Goal: Information Seeking & Learning: Learn about a topic

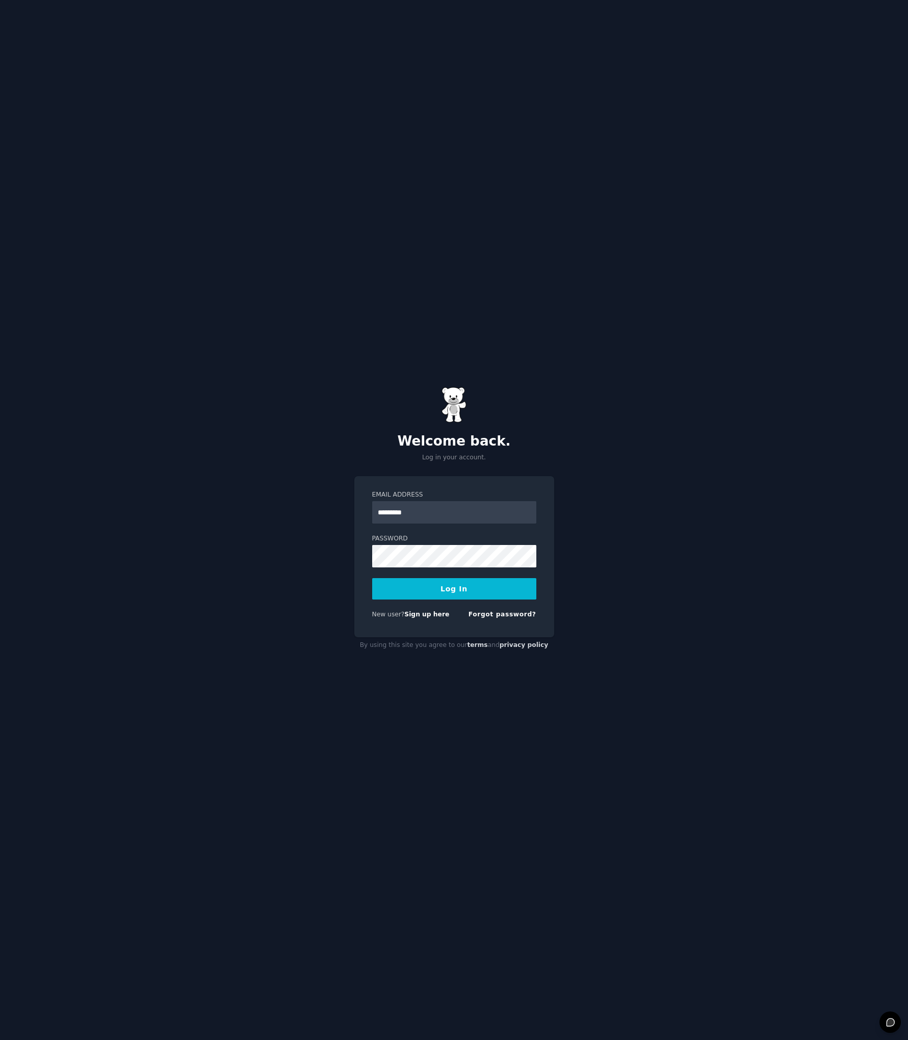
type input "*********"
drag, startPoint x: 449, startPoint y: 76, endPoint x: 455, endPoint y: 81, distance: 6.9
click at [450, 77] on div "Welcome back. Log in your account. Email Address ********* Password Log In New …" at bounding box center [454, 520] width 908 height 1040
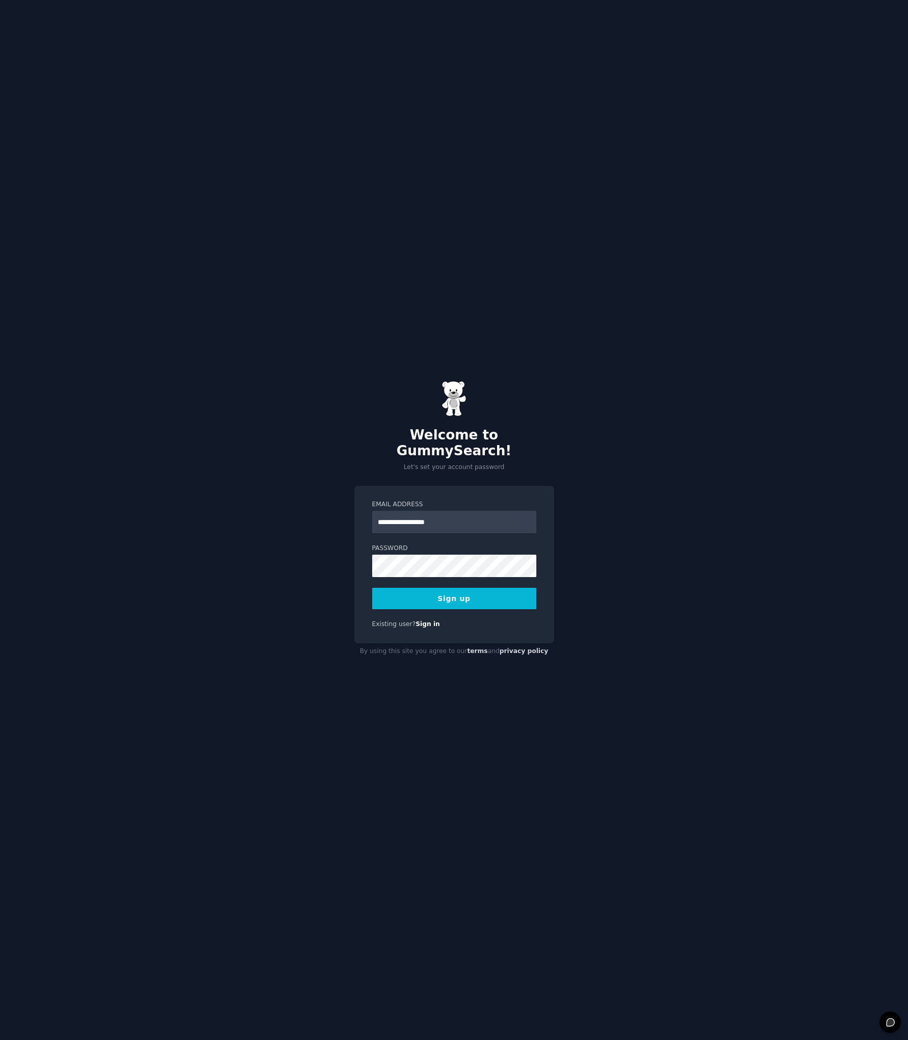
type input "**********"
click at [507, 595] on button "Sign up" at bounding box center [454, 598] width 164 height 21
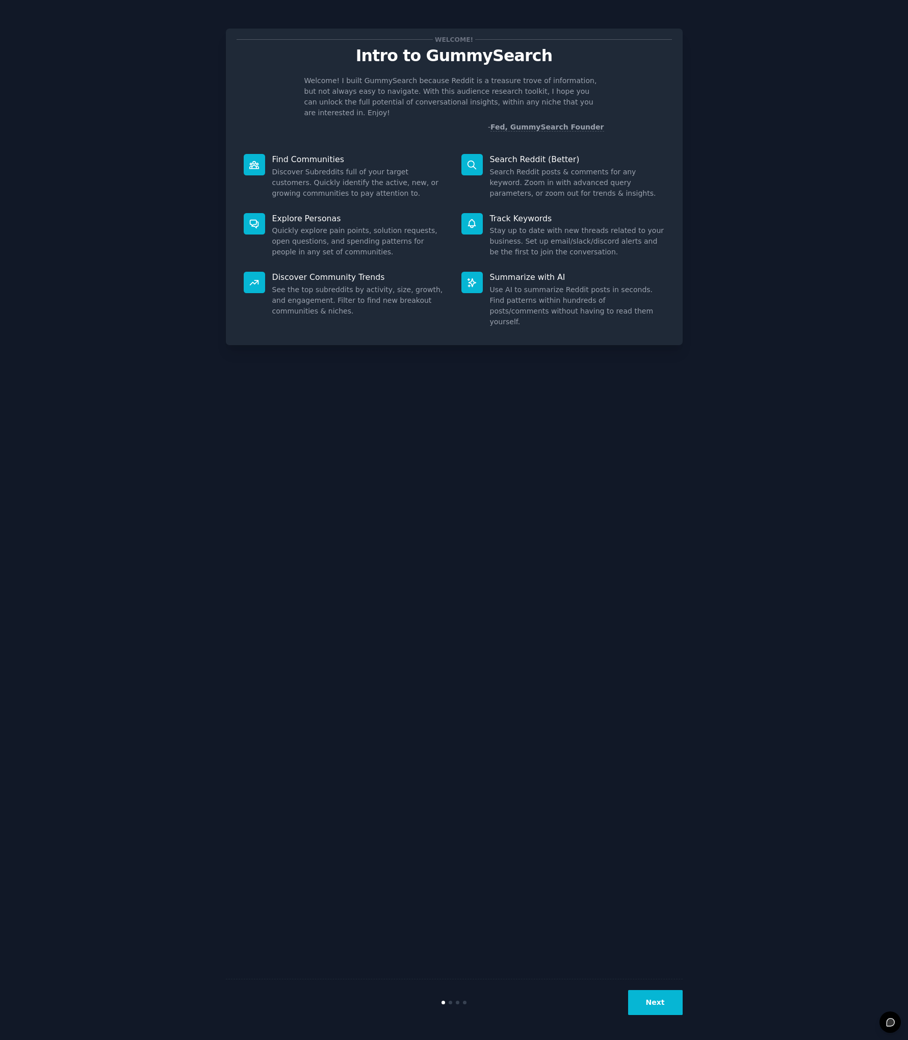
click at [357, 94] on p "Welcome! I built GummySearch because Reddit is a treasure trove of information,…" at bounding box center [454, 96] width 300 height 43
click at [346, 94] on p "Welcome! I built GummySearch because Reddit is a treasure trove of information,…" at bounding box center [454, 96] width 300 height 43
drag, startPoint x: 368, startPoint y: 104, endPoint x: 423, endPoint y: 104, distance: 55.6
click at [420, 104] on p "Welcome! I built GummySearch because Reddit is a treasure trove of information,…" at bounding box center [454, 96] width 300 height 43
drag, startPoint x: 286, startPoint y: 157, endPoint x: 346, endPoint y: 158, distance: 60.2
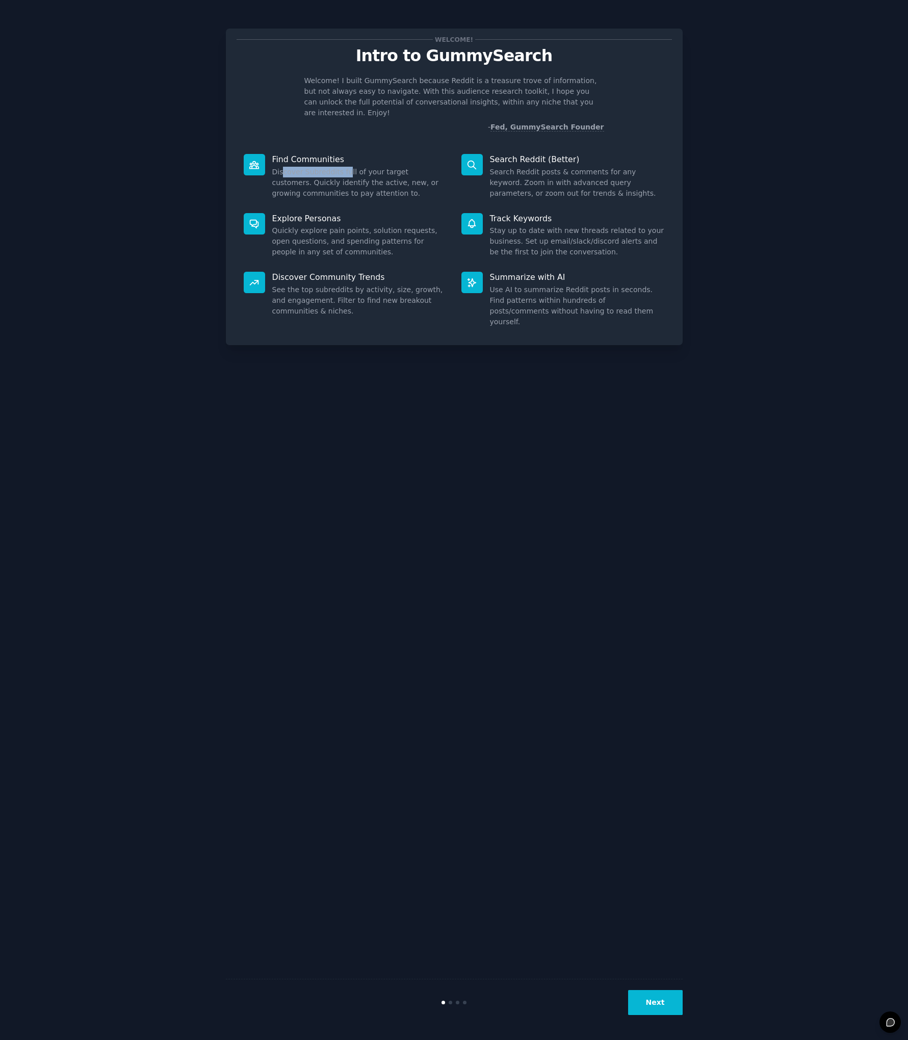
click at [346, 167] on dd "Discover Subreddits full of your target customers. Quickly identify the active,…" at bounding box center [359, 183] width 175 height 32
click at [347, 167] on dd "Discover Subreddits full of your target customers. Quickly identify the active,…" at bounding box center [359, 183] width 175 height 32
drag, startPoint x: 288, startPoint y: 220, endPoint x: 346, endPoint y: 221, distance: 57.6
click at [344, 225] on dd "Quickly explore pain points, solution requests, open questions, and spending pa…" at bounding box center [359, 241] width 175 height 32
click at [348, 272] on p "Discover Community Trends" at bounding box center [359, 277] width 175 height 11
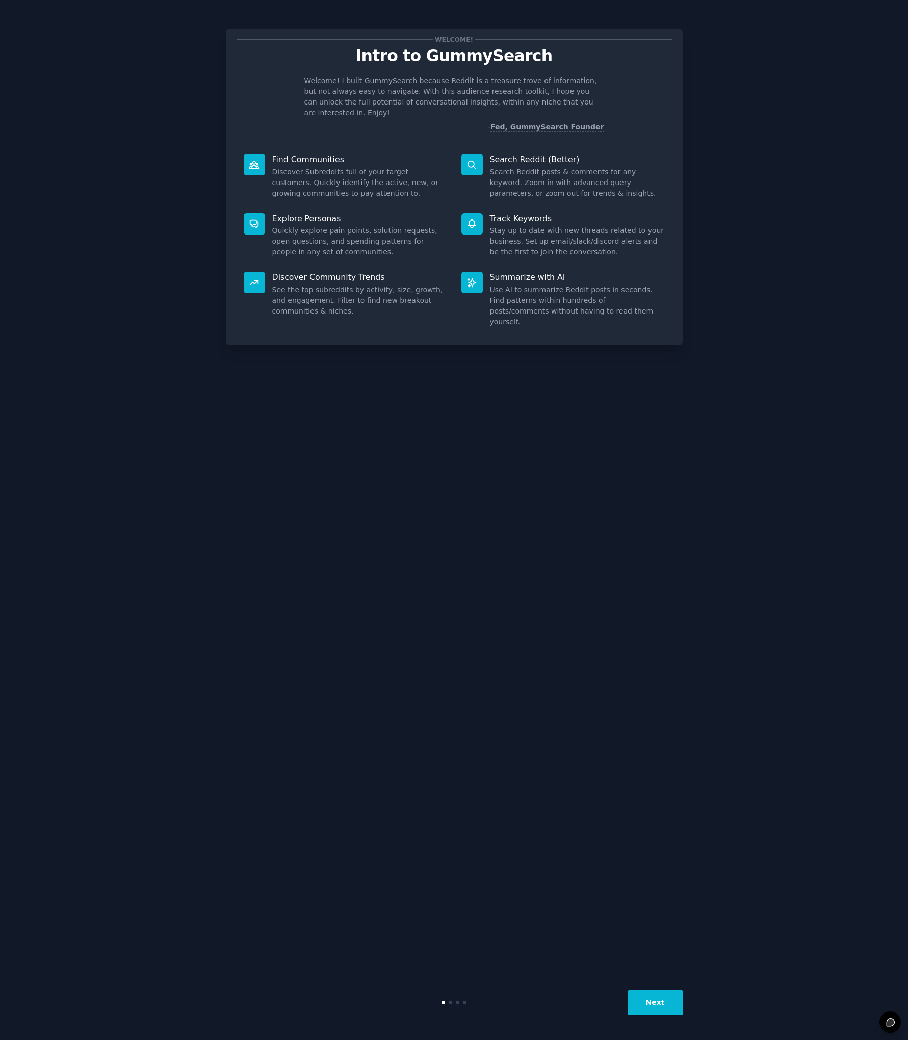
click at [351, 272] on p "Discover Community Trends" at bounding box center [359, 277] width 175 height 11
click at [308, 285] on dd "See the top subreddits by activity, size, growth, and engagement. Filter to fin…" at bounding box center [359, 301] width 175 height 32
click at [312, 285] on dd "See the top subreddits by activity, size, growth, and engagement. Filter to fin…" at bounding box center [359, 301] width 175 height 32
drag, startPoint x: 593, startPoint y: 173, endPoint x: 599, endPoint y: 173, distance: 6.6
click at [599, 173] on dd "Search Reddit posts & comments for any keyword. Zoom in with advanced query par…" at bounding box center [577, 183] width 175 height 32
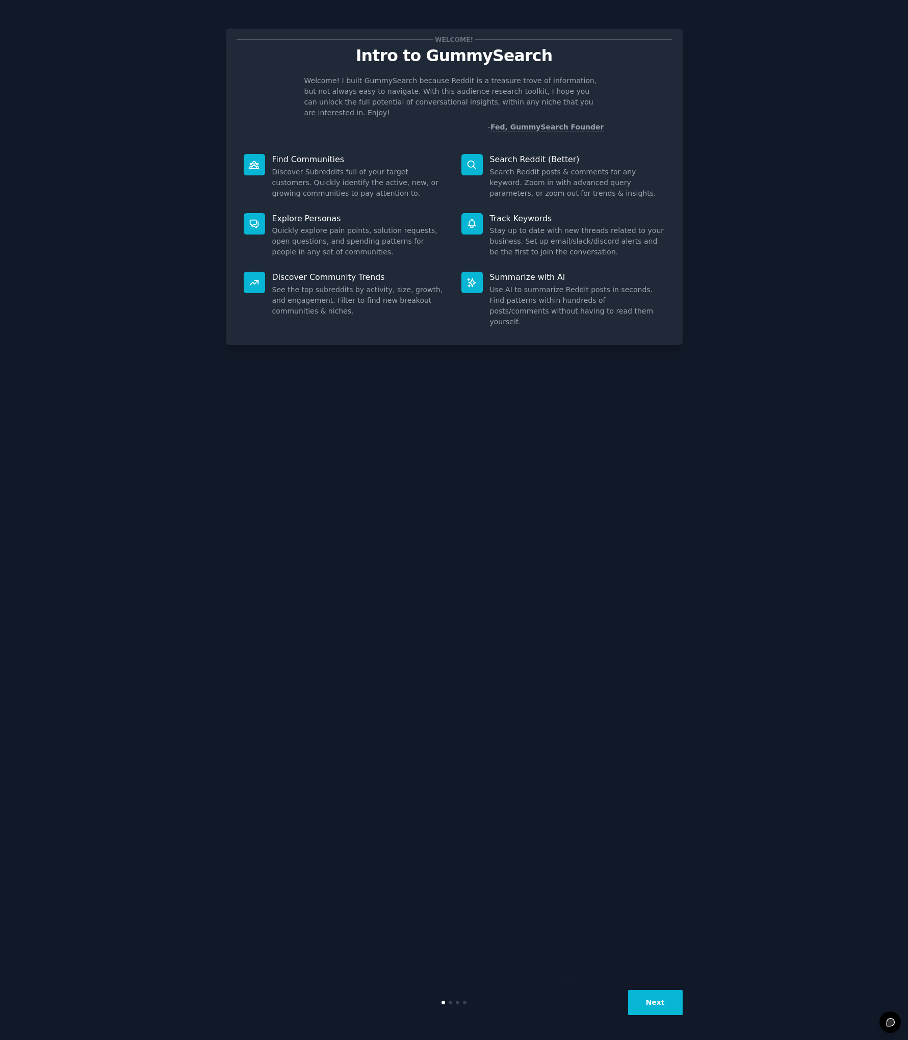
click at [550, 213] on div "Track Keywords Stay up to date with new threads related to your business. Set u…" at bounding box center [563, 235] width 218 height 59
click at [551, 296] on dd "Use AI to summarize Reddit posts in seconds. Find patterns within hundreds of p…" at bounding box center [577, 306] width 175 height 43
drag, startPoint x: 491, startPoint y: 350, endPoint x: 470, endPoint y: 311, distance: 44.5
click at [484, 341] on div "Welcome! Intro to GummySearch Welcome! I built GummySearch because Reddit is a …" at bounding box center [454, 520] width 457 height 1012
drag, startPoint x: 464, startPoint y: 336, endPoint x: 464, endPoint y: 231, distance: 104.5
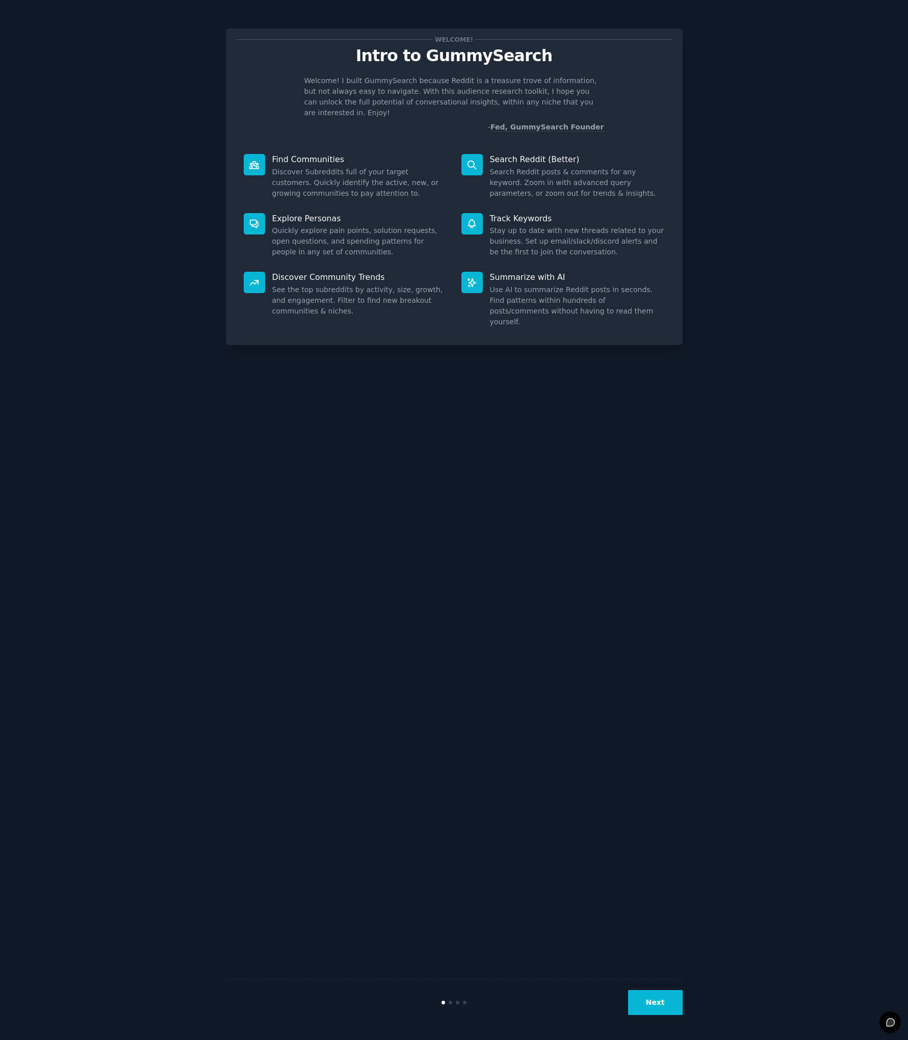
click at [464, 335] on div "Welcome! Intro to GummySearch Welcome! I built GummySearch because Reddit is a …" at bounding box center [454, 520] width 457 height 1012
drag, startPoint x: 465, startPoint y: 233, endPoint x: 466, endPoint y: 250, distance: 17.4
click at [466, 235] on div "Track Keywords Stay up to date with new threads related to your business. Set u…" at bounding box center [563, 235] width 218 height 59
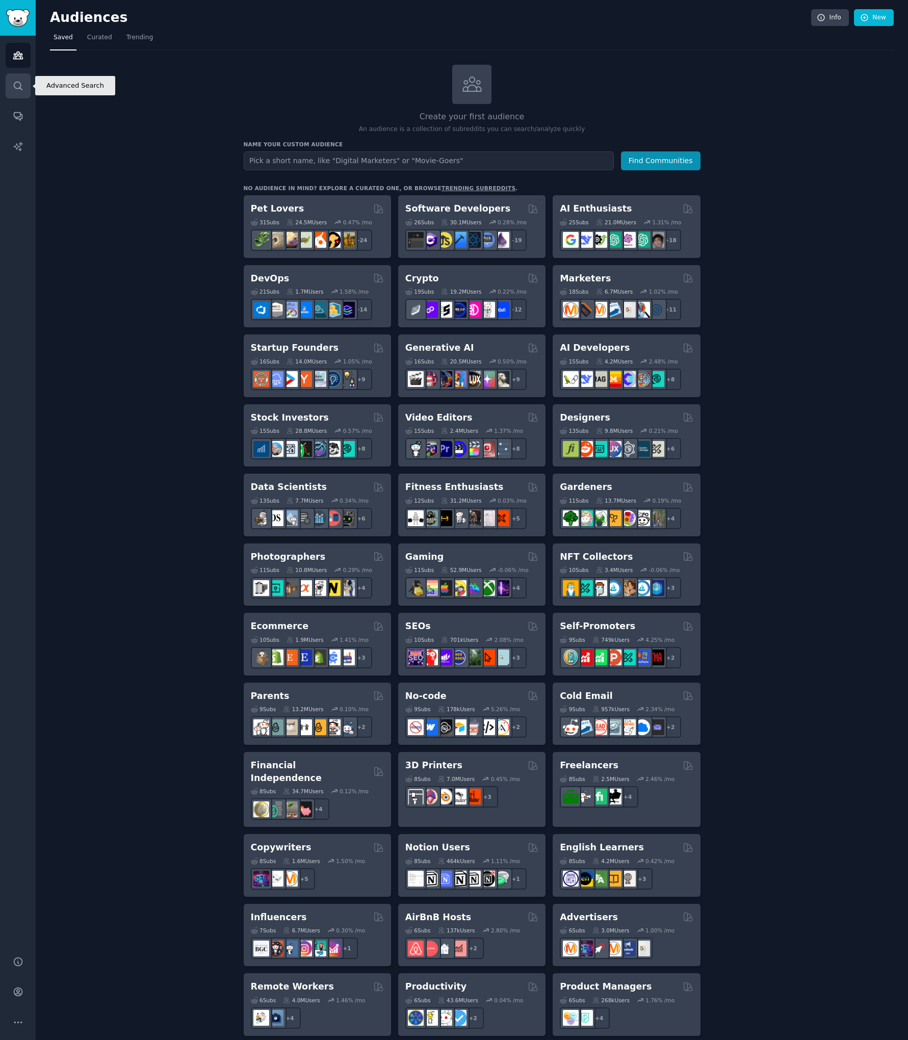
click at [13, 82] on icon "Sidebar" at bounding box center [18, 86] width 11 height 11
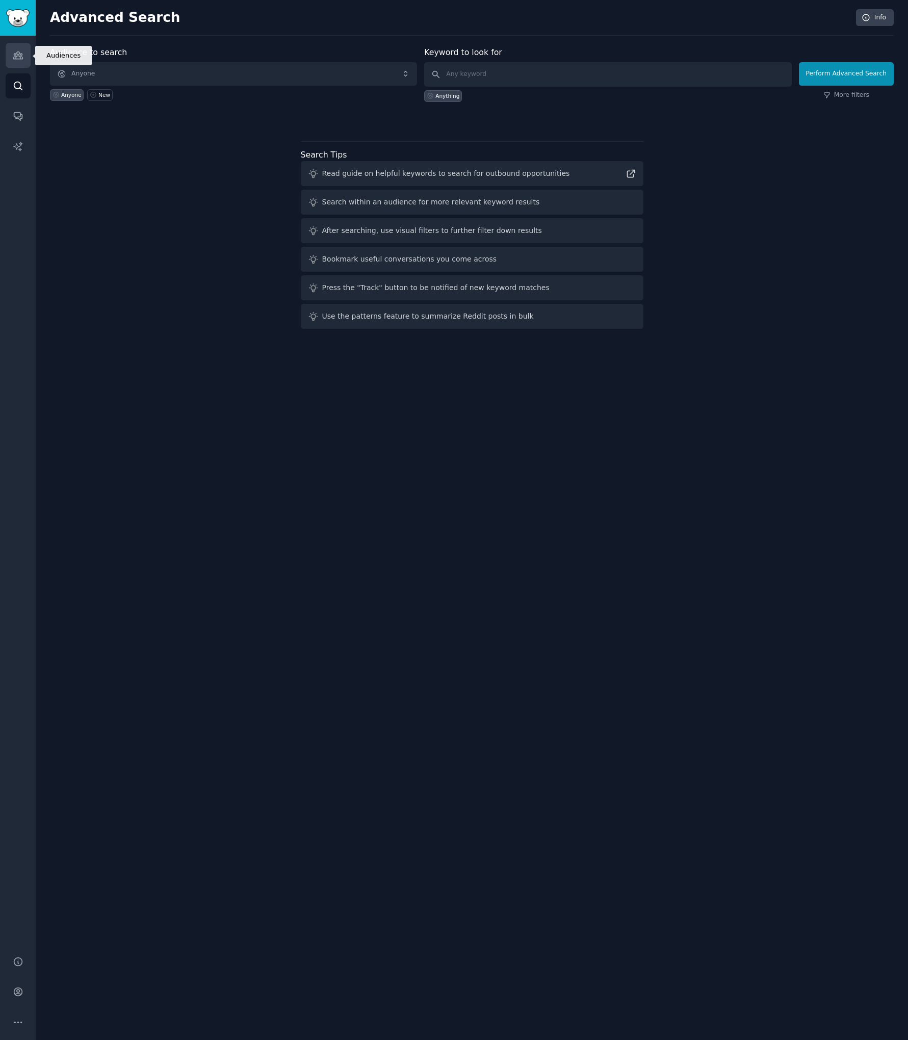
click at [21, 58] on icon "Sidebar" at bounding box center [18, 55] width 11 height 11
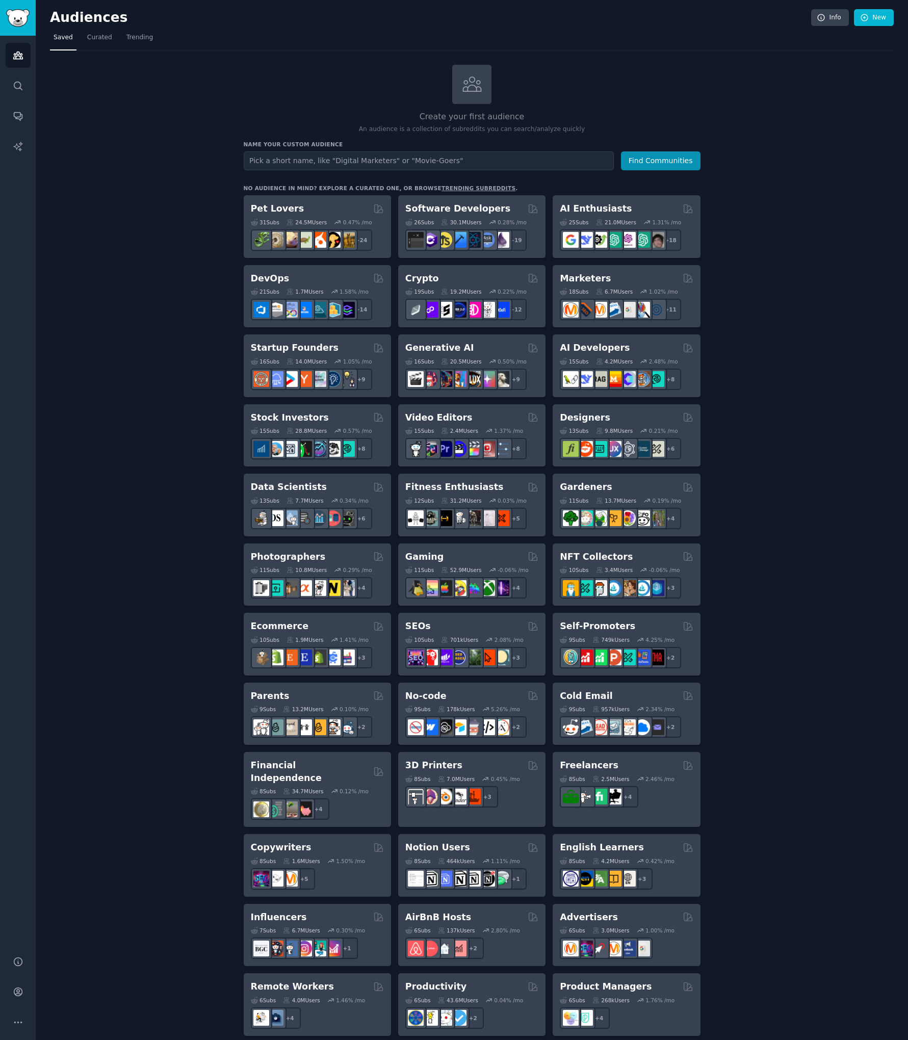
click at [269, 157] on input "text" at bounding box center [429, 160] width 370 height 19
type input "solopreneurs"
click at [621, 151] on button "Find Communities" at bounding box center [661, 160] width 80 height 19
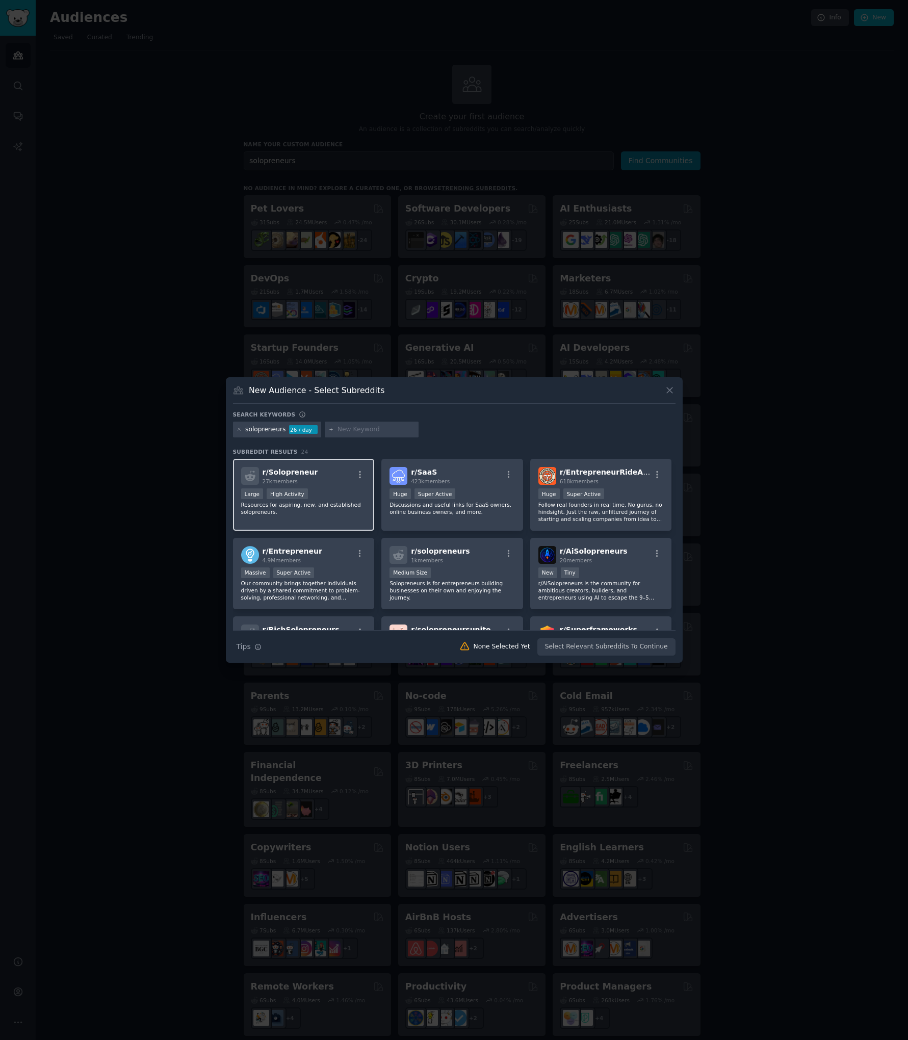
click at [324, 473] on div "r/ Solopreneur 27k members" at bounding box center [303, 476] width 125 height 18
click at [640, 653] on button "Create Audience" at bounding box center [641, 646] width 67 height 17
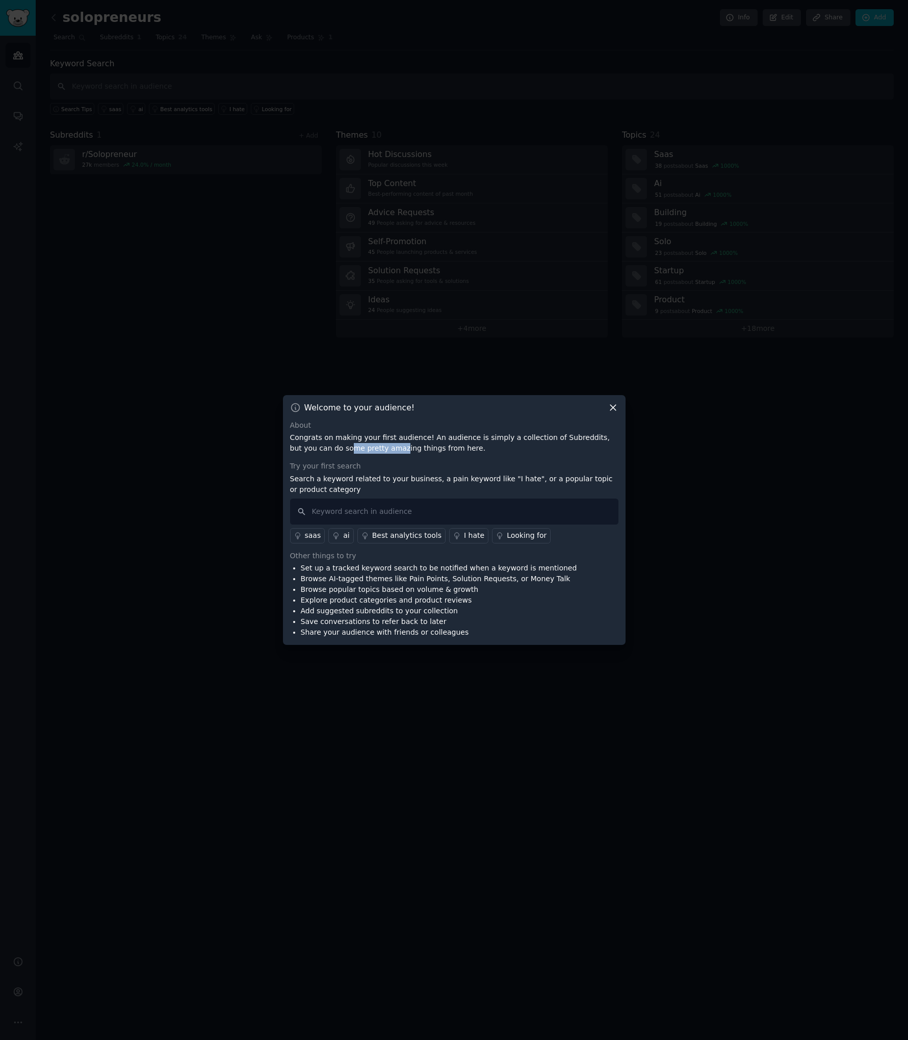
drag, startPoint x: 338, startPoint y: 450, endPoint x: 398, endPoint y: 450, distance: 60.7
click at [384, 450] on p "Congrats on making your first audience! An audience is simply a collection of S…" at bounding box center [454, 442] width 328 height 21
drag, startPoint x: 311, startPoint y: 480, endPoint x: 342, endPoint y: 480, distance: 31.1
click at [342, 480] on p "Search a keyword related to your business, a pain keyword like "I hate", or a p…" at bounding box center [454, 484] width 328 height 21
drag, startPoint x: 342, startPoint y: 480, endPoint x: 364, endPoint y: 481, distance: 22.5
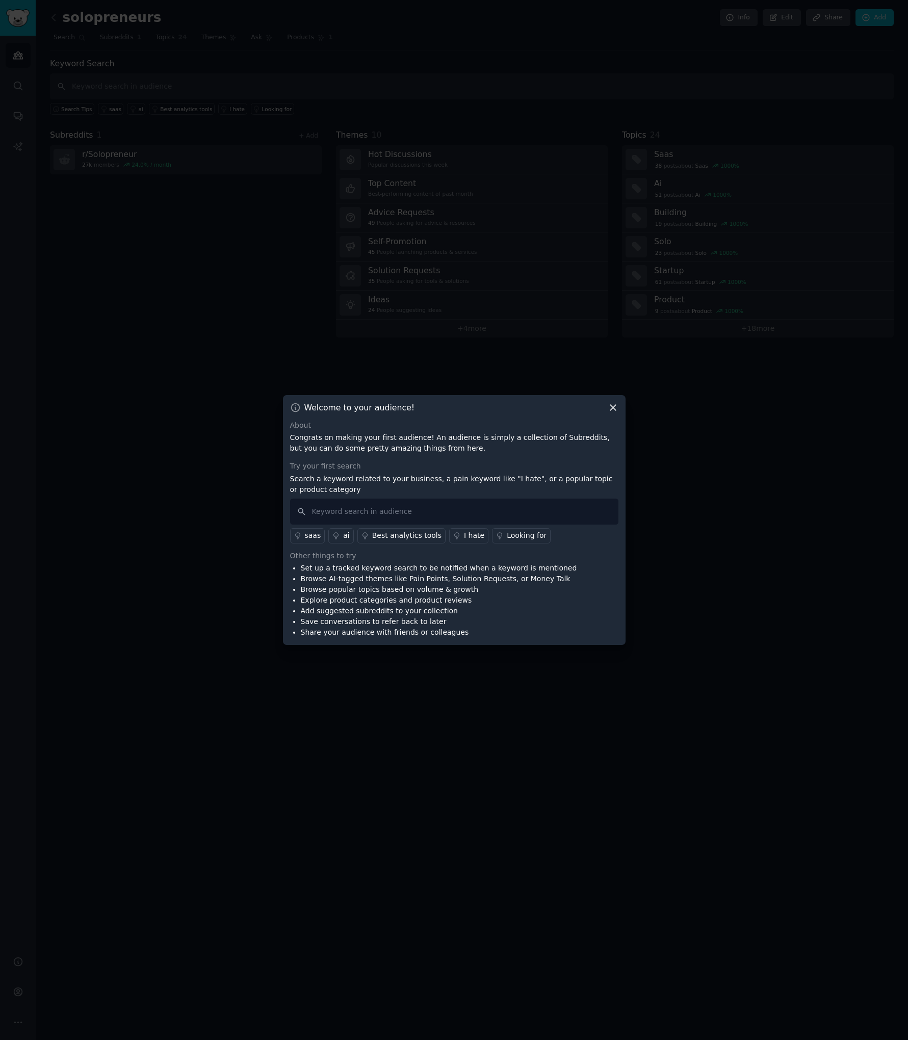
click at [342, 480] on p "Search a keyword related to your business, a pain keyword like "I hate", or a p…" at bounding box center [454, 484] width 328 height 21
click at [391, 518] on input "text" at bounding box center [454, 512] width 328 height 26
click at [381, 511] on input "text" at bounding box center [454, 512] width 328 height 26
type input "I"
type input "F"
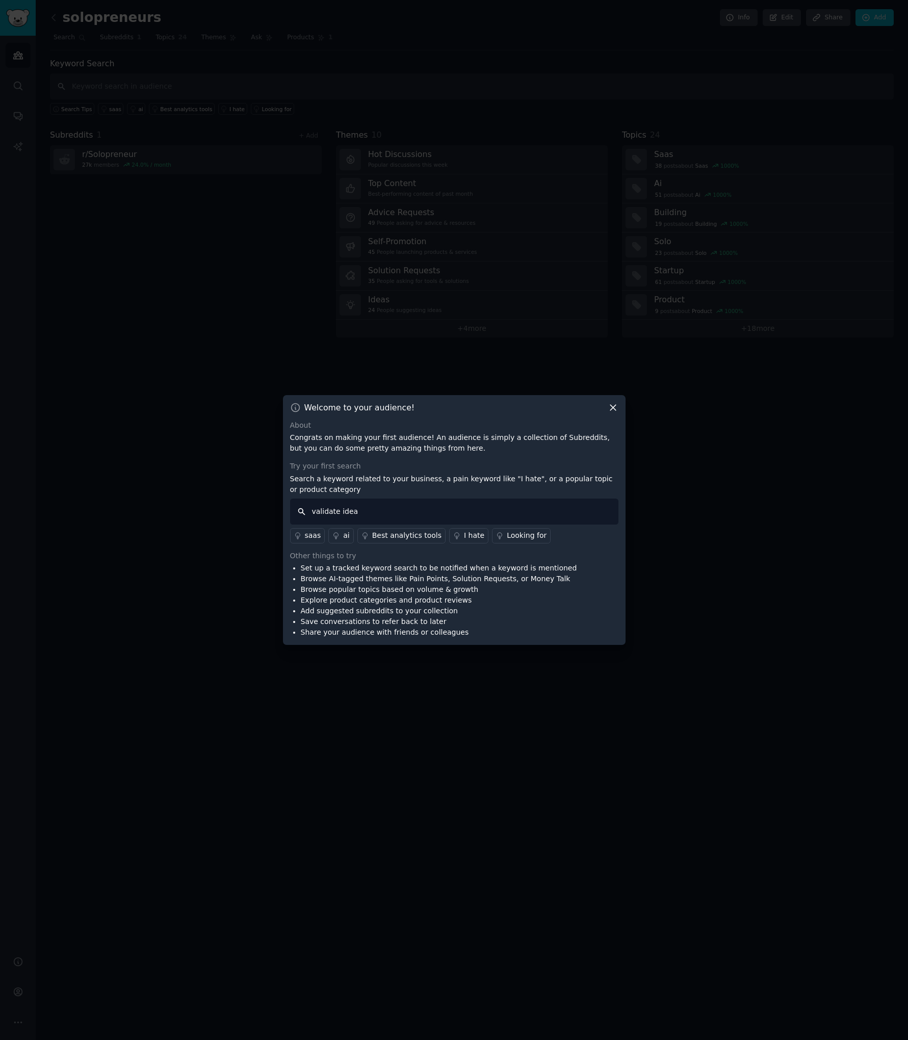
type input "validate ideas"
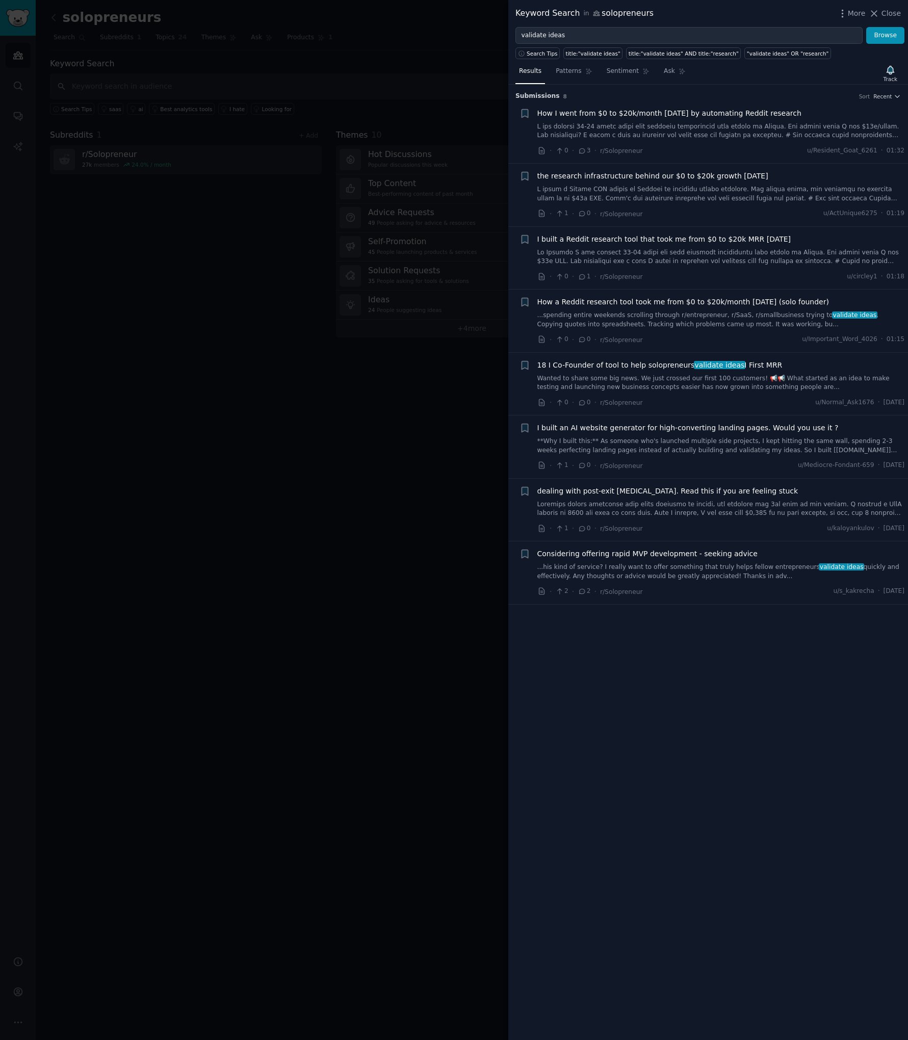
click at [690, 256] on link at bounding box center [721, 257] width 368 height 18
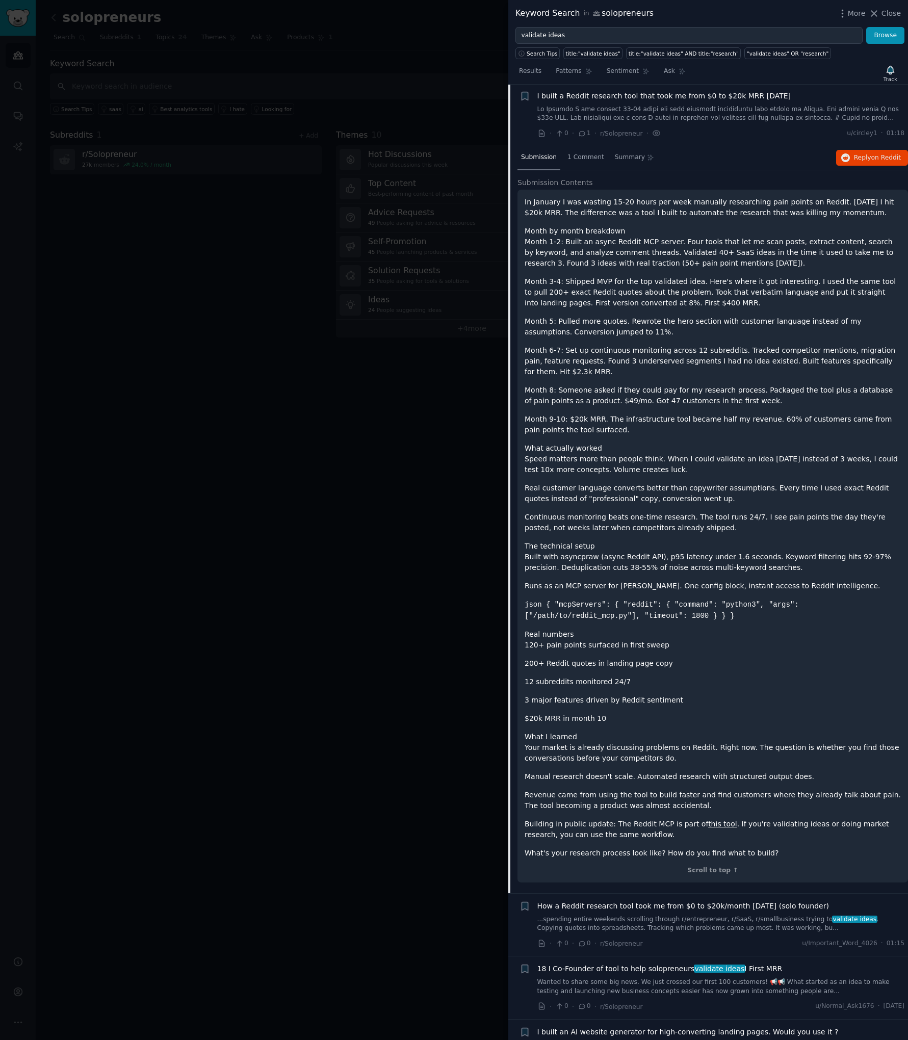
scroll to position [149, 0]
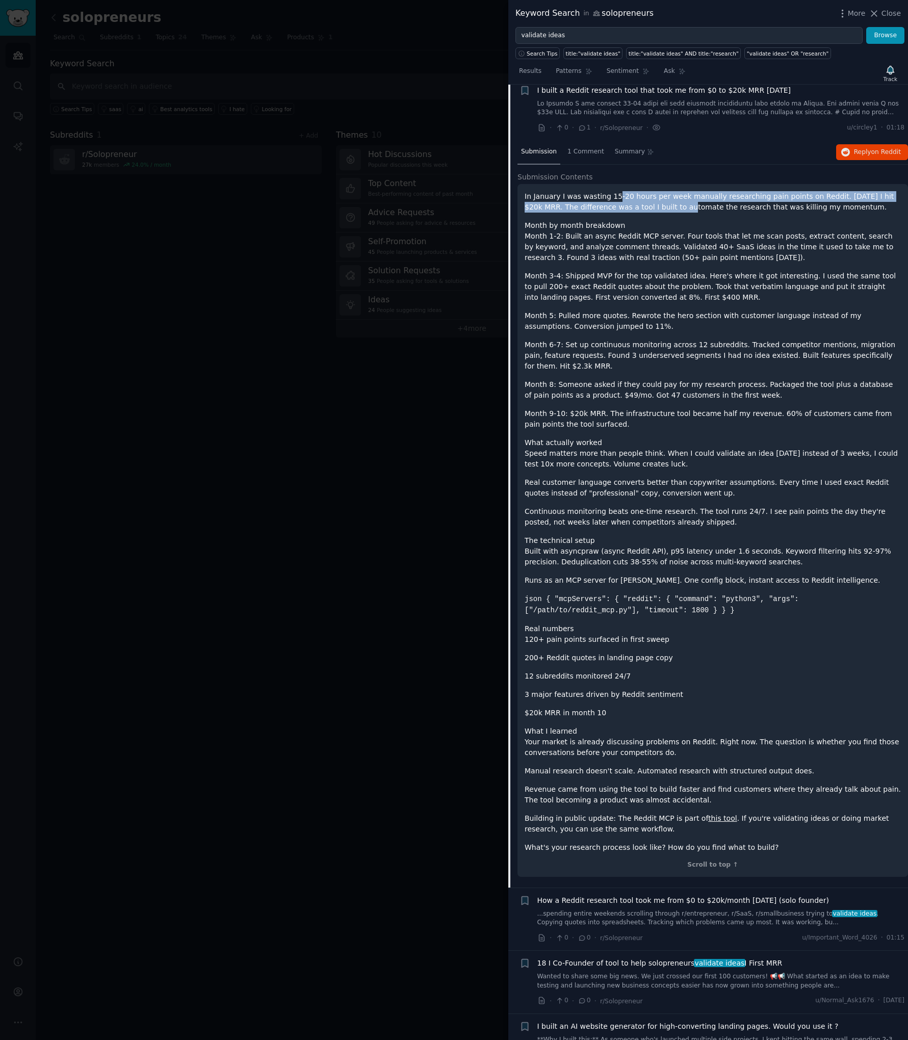
drag, startPoint x: 635, startPoint y: 197, endPoint x: 654, endPoint y: 210, distance: 22.8
click at [654, 210] on p "In January I was wasting 15-20 hours per week manually researching pain points …" at bounding box center [713, 201] width 376 height 21
drag, startPoint x: 595, startPoint y: 230, endPoint x: 578, endPoint y: 232, distance: 16.4
click at [595, 230] on h1 "Month by month breakdown" at bounding box center [713, 225] width 376 height 11
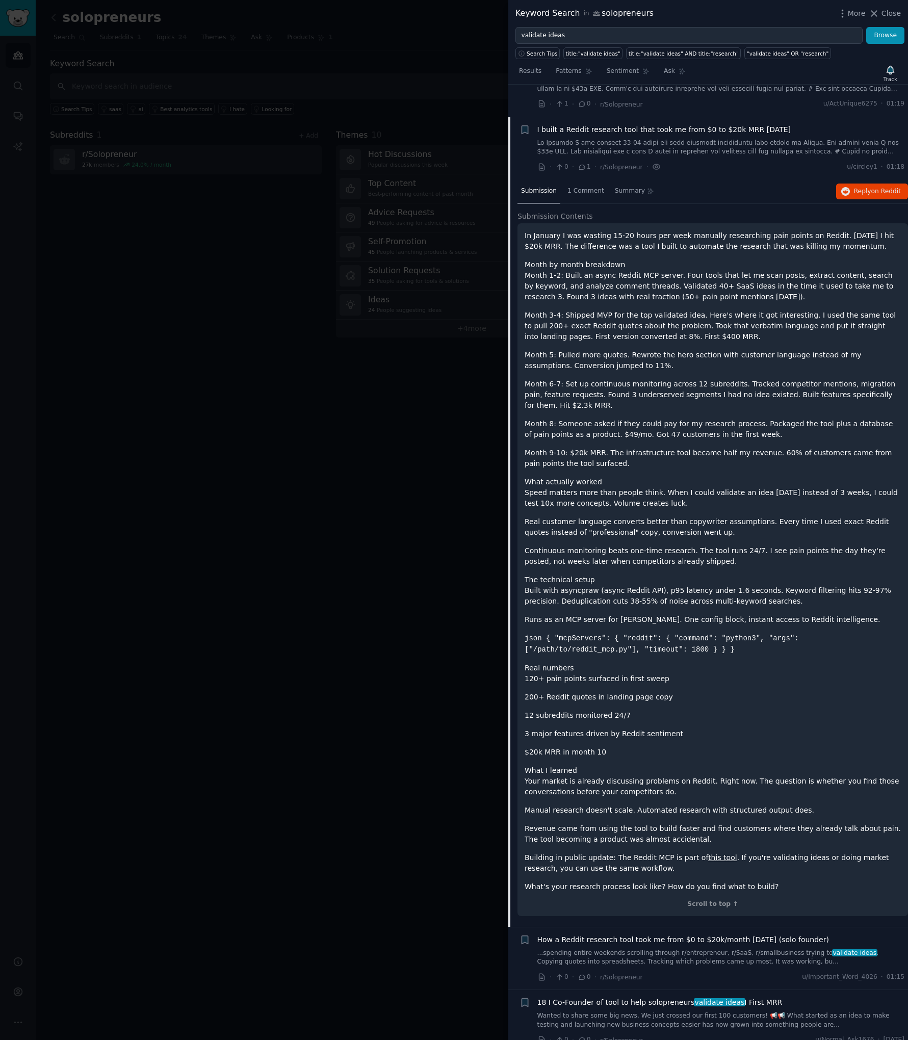
scroll to position [111, 0]
click at [862, 190] on span "Reply on Reddit" at bounding box center [877, 190] width 47 height 9
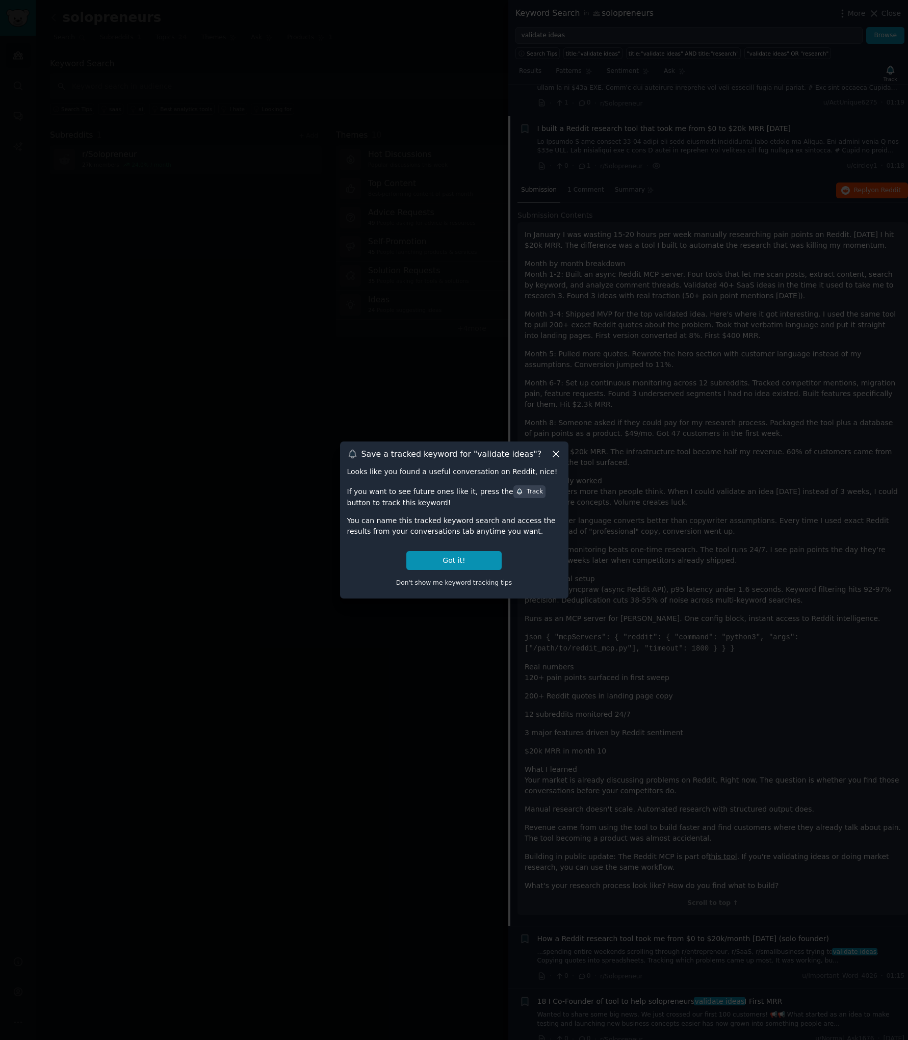
drag, startPoint x: 559, startPoint y: 452, endPoint x: 591, endPoint y: 285, distance: 170.8
click at [559, 452] on icon at bounding box center [556, 454] width 11 height 11
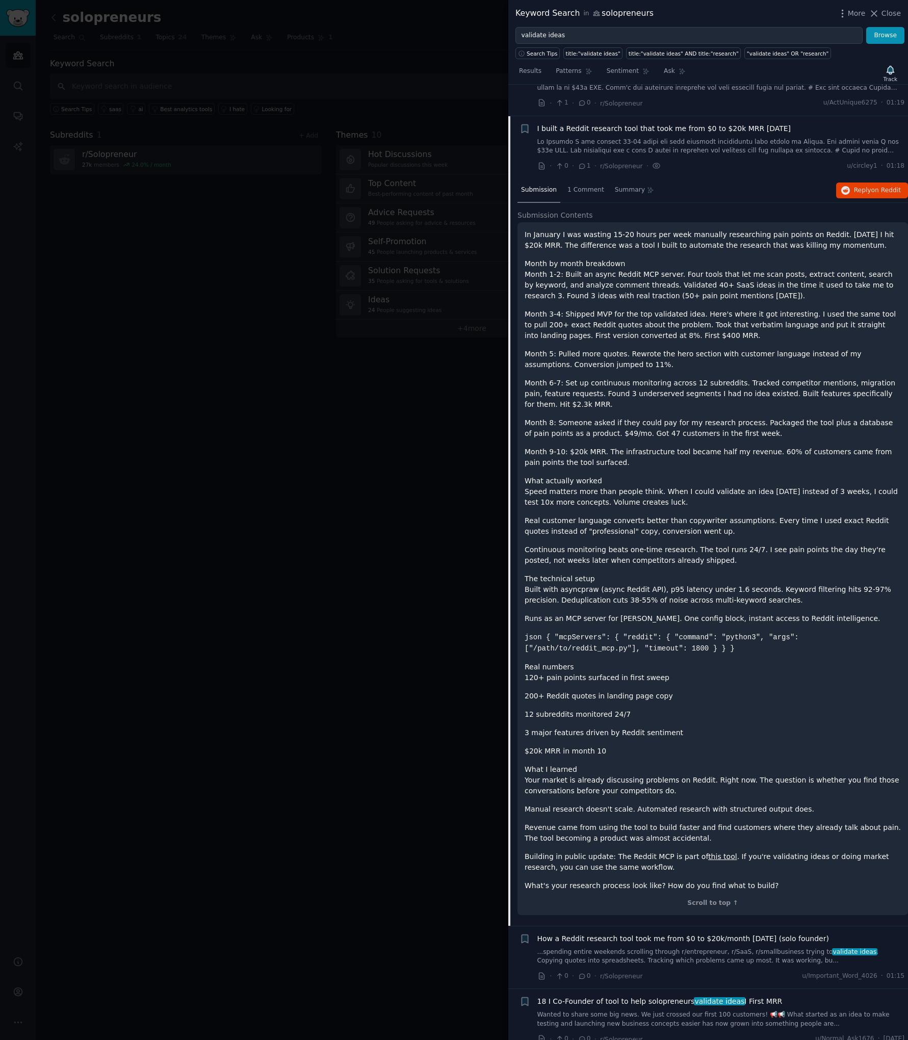
click at [669, 129] on span "I built a Reddit research tool that took me from $0 to $20k MRR in 10 months" at bounding box center [664, 128] width 254 height 11
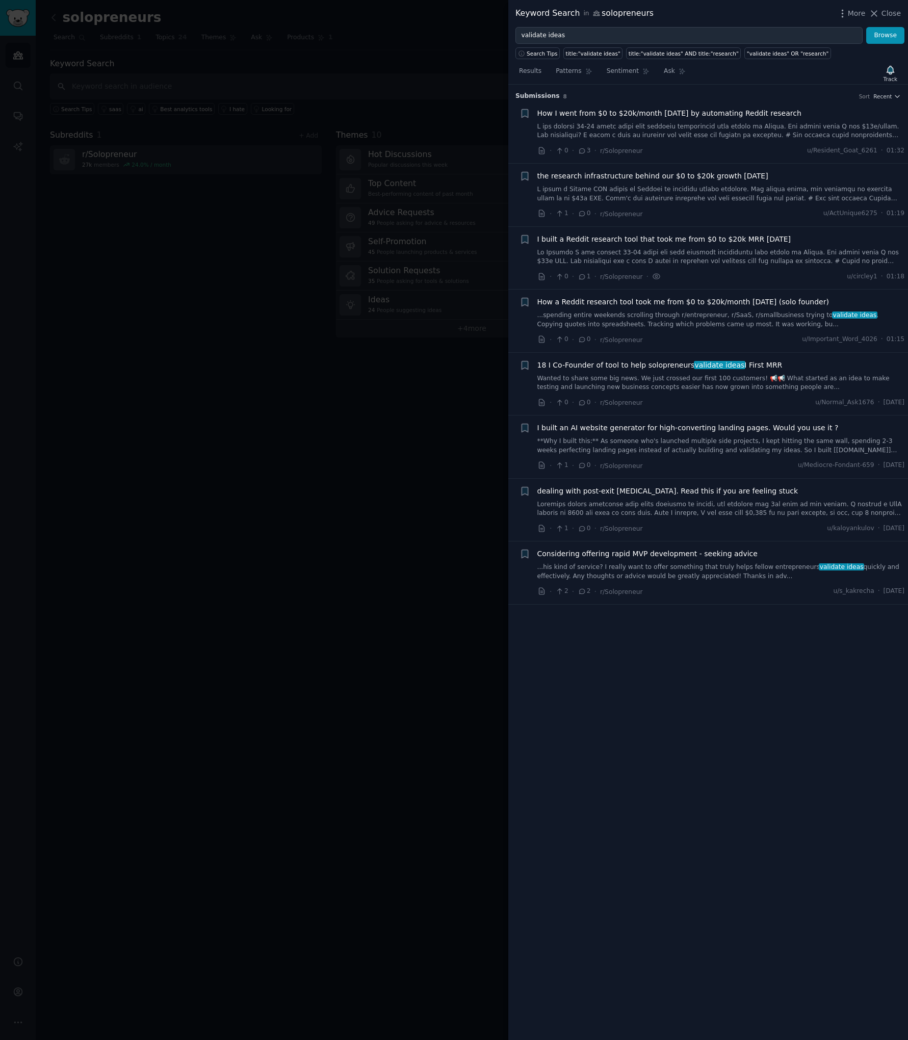
click at [651, 125] on link at bounding box center [721, 131] width 368 height 18
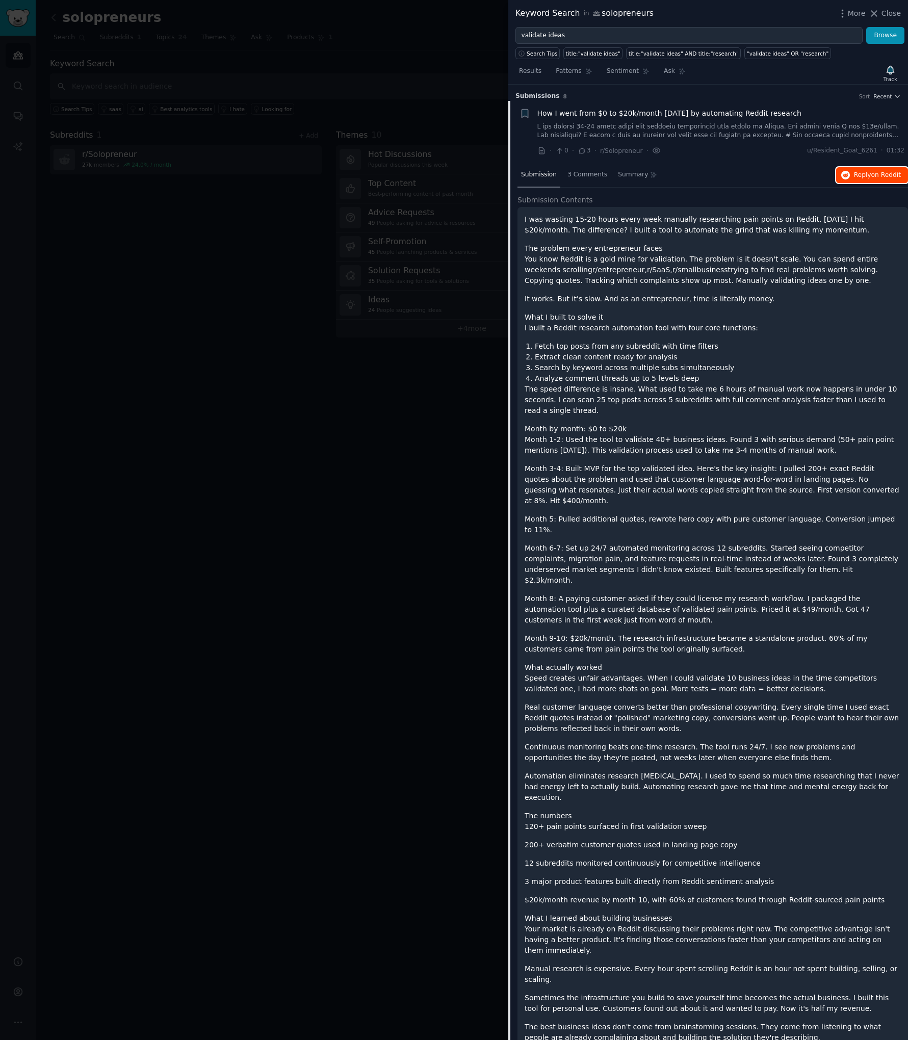
click at [860, 183] on button "Reply on Reddit" at bounding box center [872, 175] width 72 height 16
drag, startPoint x: 612, startPoint y: 198, endPoint x: 614, endPoint y: 272, distance: 74.0
click at [612, 198] on h2 "Submission Contents" at bounding box center [713, 200] width 391 height 11
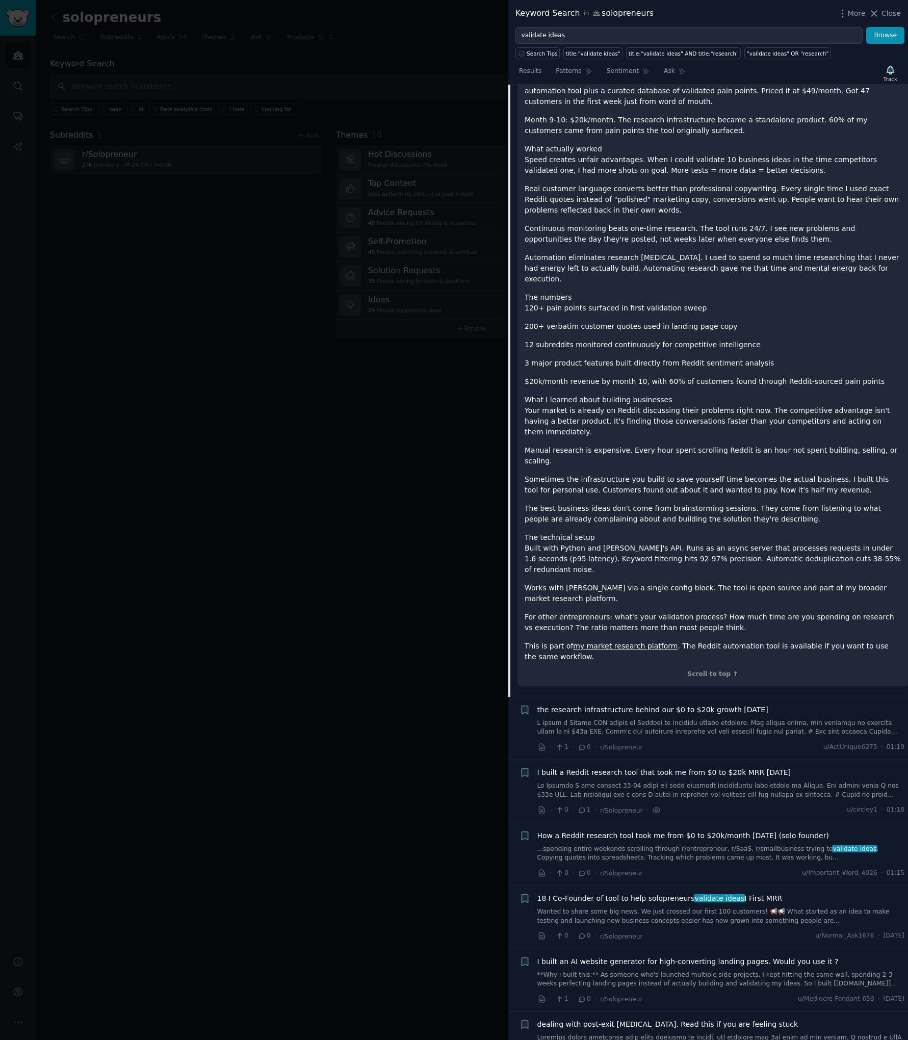
scroll to position [531, 0]
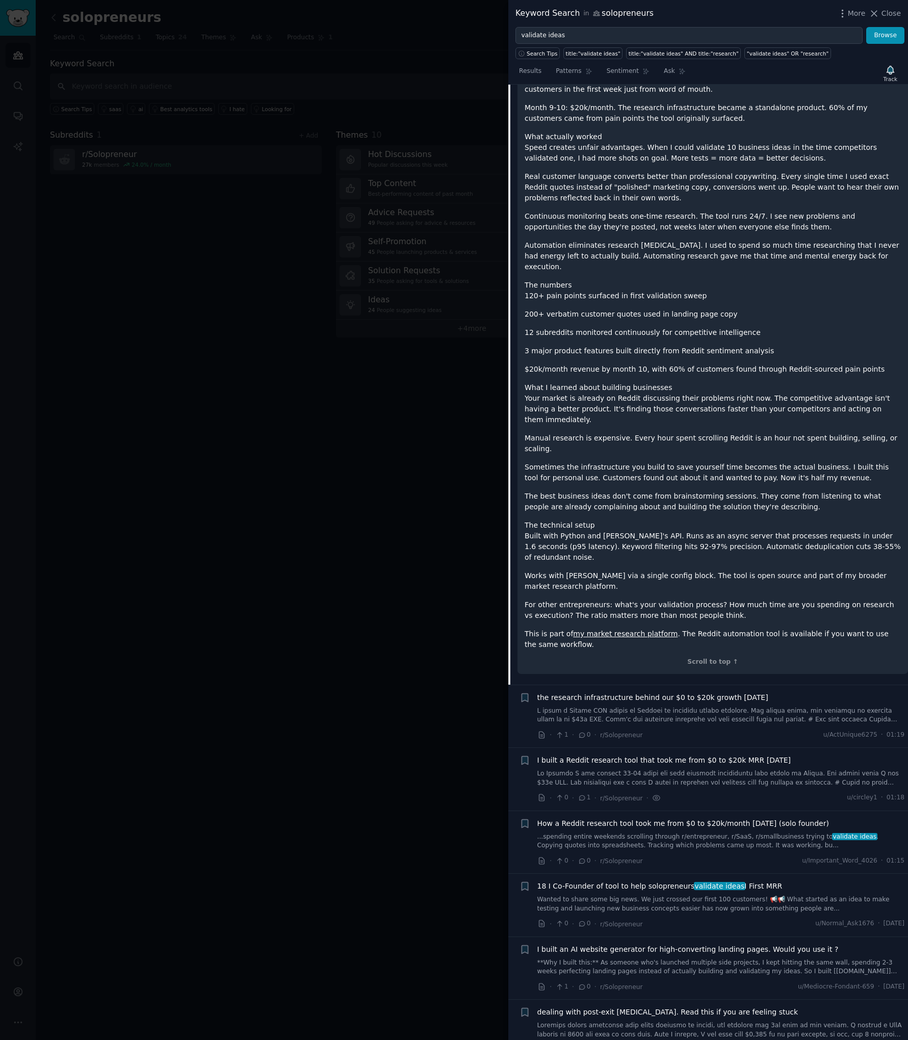
click at [617, 693] on span "the research infrastructure behind our $0 to $20k growth in 10 months" at bounding box center [652, 698] width 231 height 11
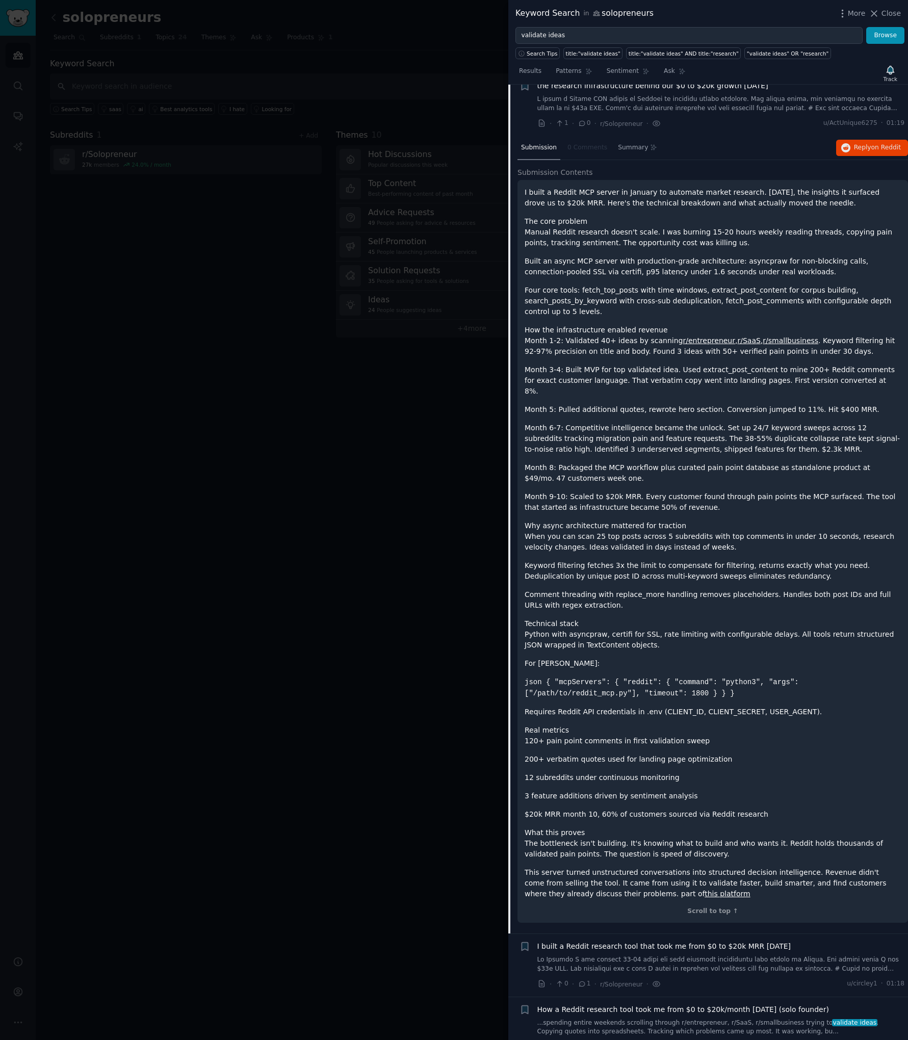
scroll to position [79, 0]
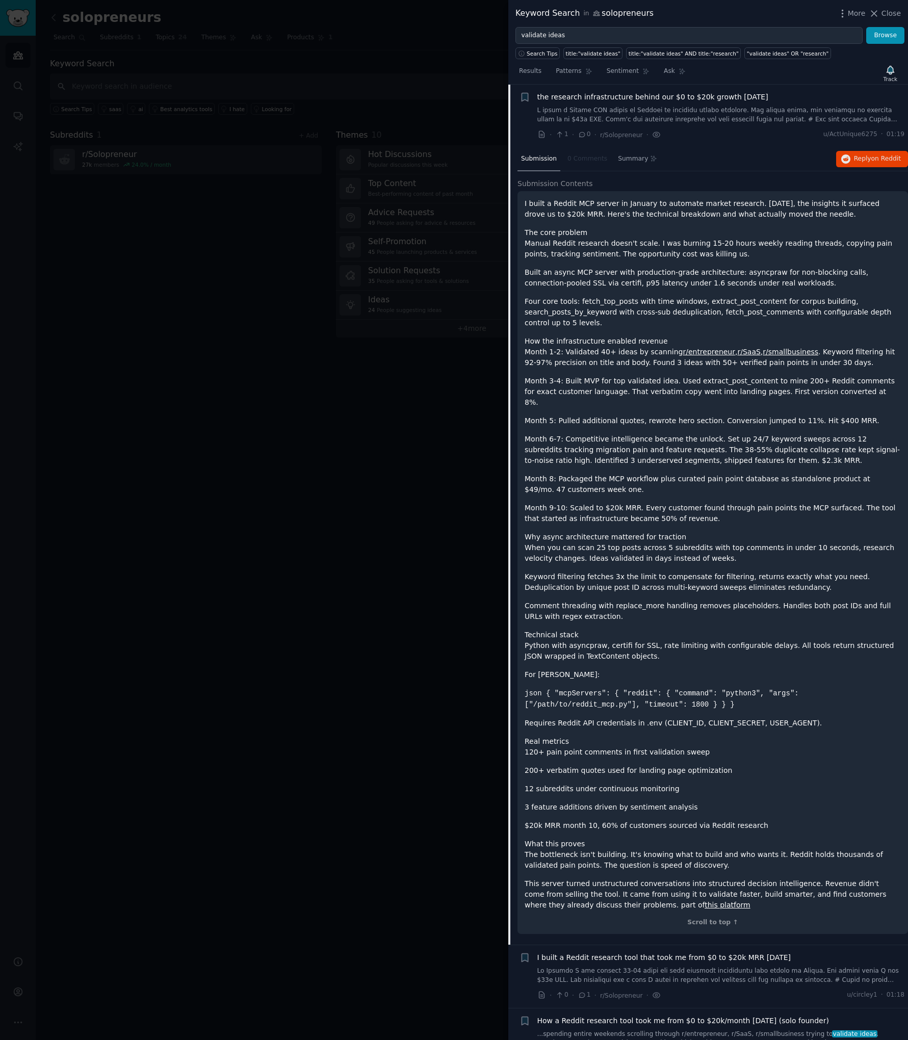
click at [705, 901] on link "this platform" at bounding box center [727, 905] width 45 height 8
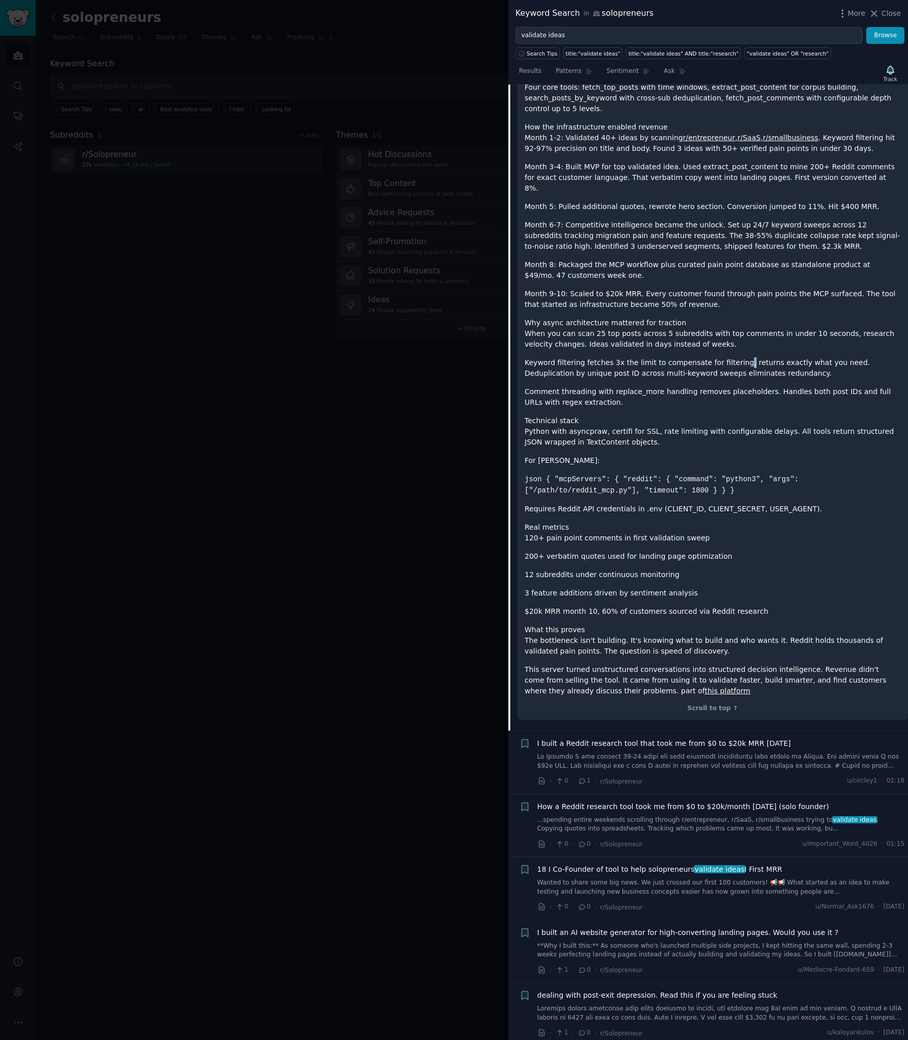
scroll to position [351, 0]
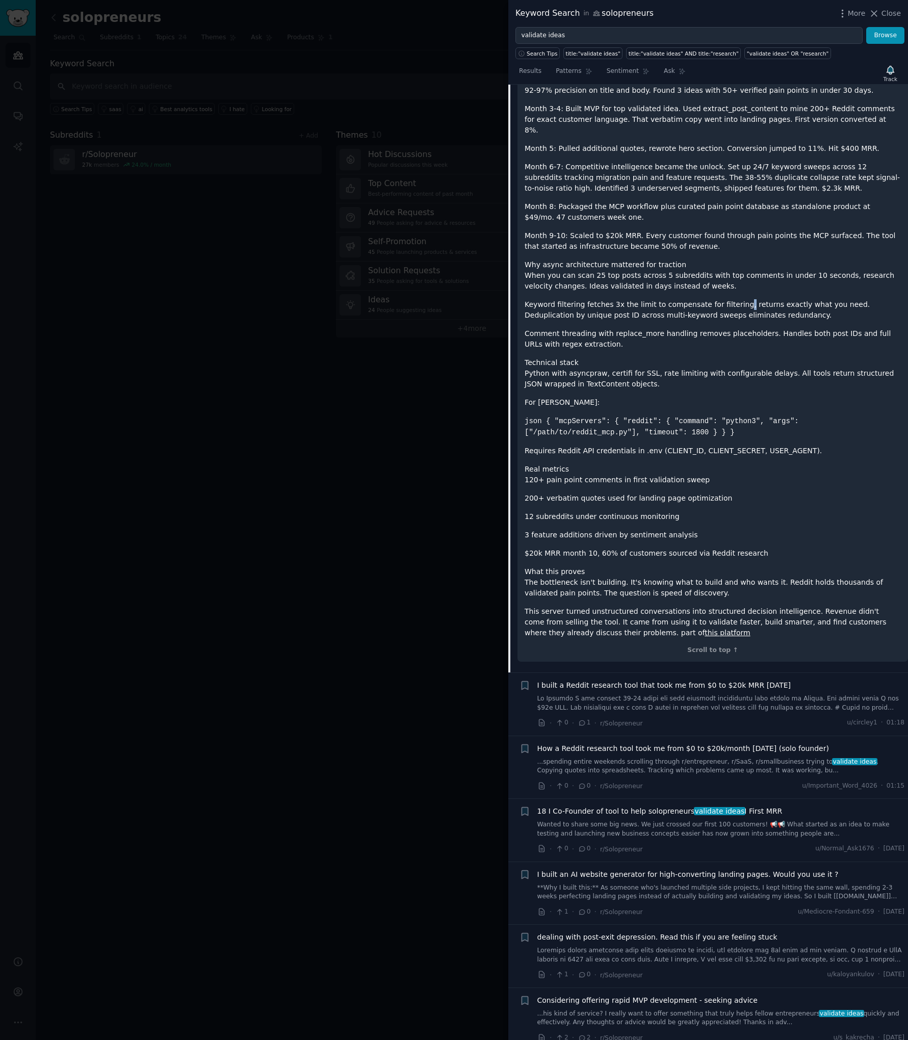
click at [610, 806] on span "18 I Co-Founder of tool to help solopreneurs validate ideas I First MRR" at bounding box center [659, 811] width 245 height 11
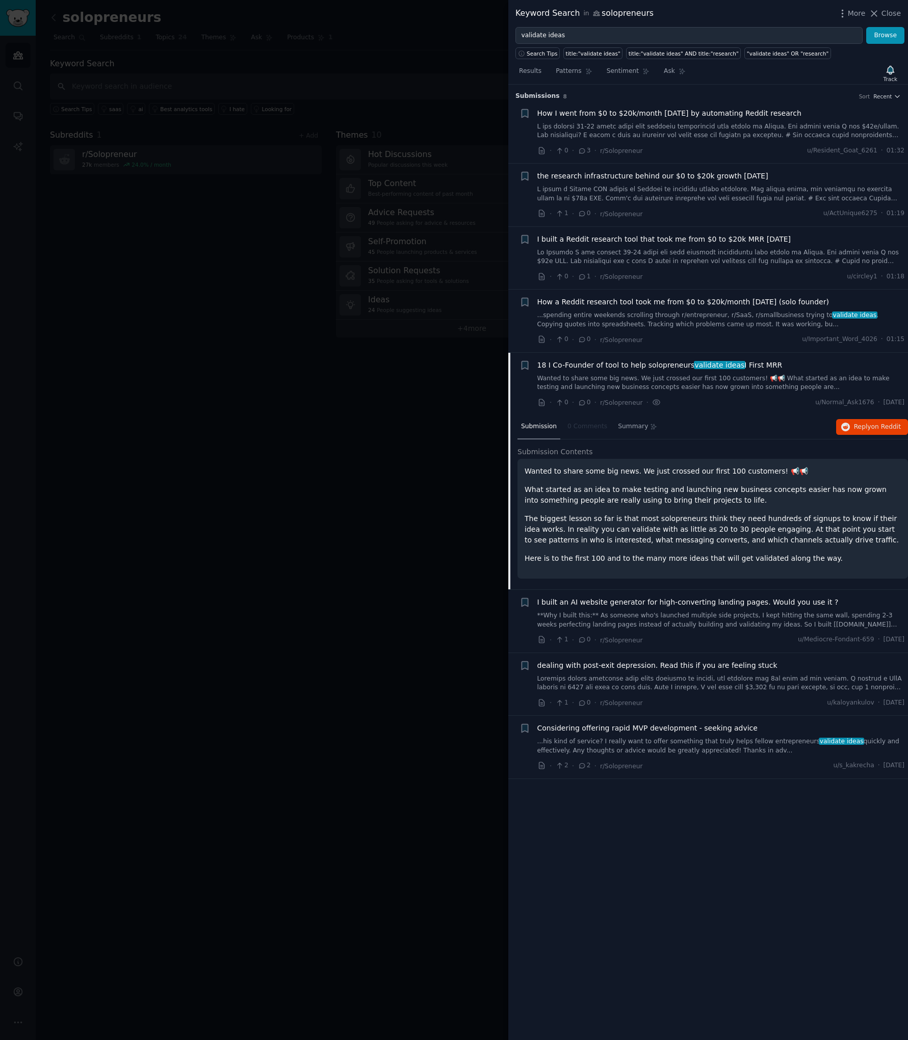
drag, startPoint x: 684, startPoint y: 471, endPoint x: 696, endPoint y: 471, distance: 12.2
click at [696, 471] on p "Wanted to share some big news. We just crossed our first 100 customers! 📢📢" at bounding box center [713, 471] width 376 height 11
click at [90, 199] on div at bounding box center [454, 520] width 908 height 1040
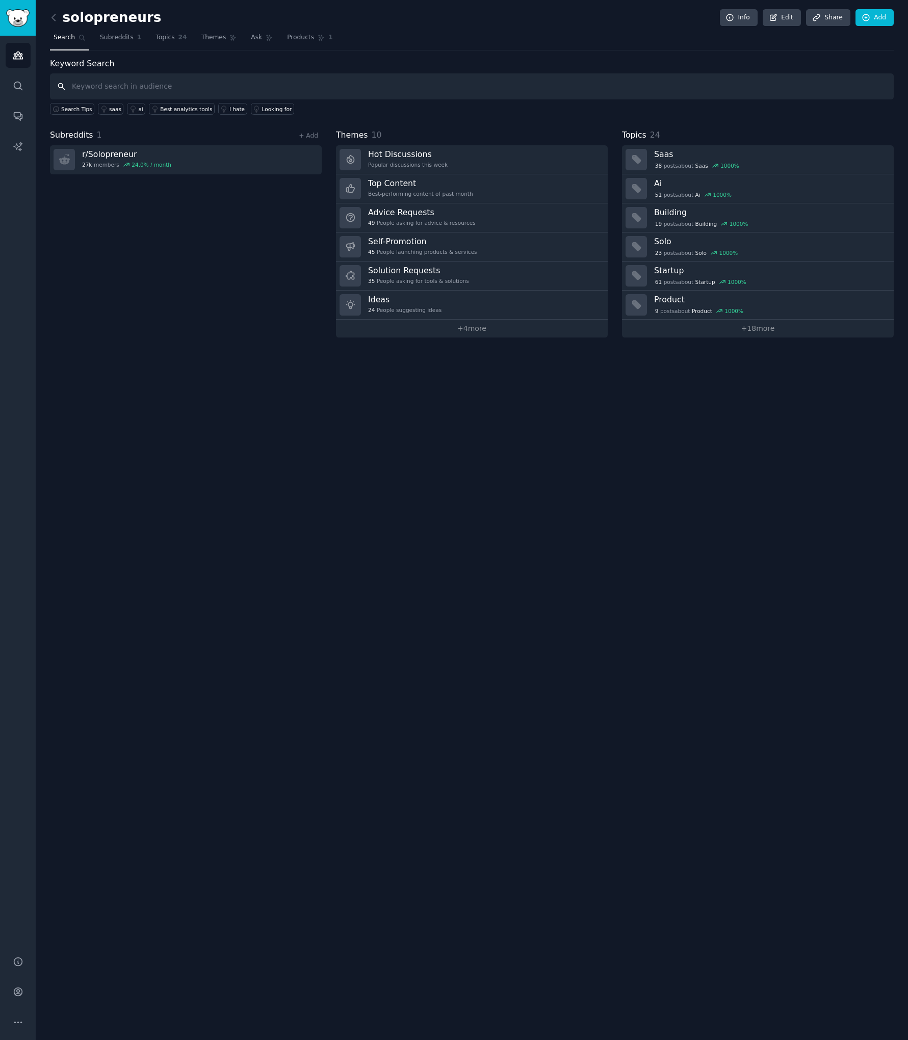
click at [102, 86] on input "text" at bounding box center [472, 86] width 844 height 26
type input "find problems worth solving"
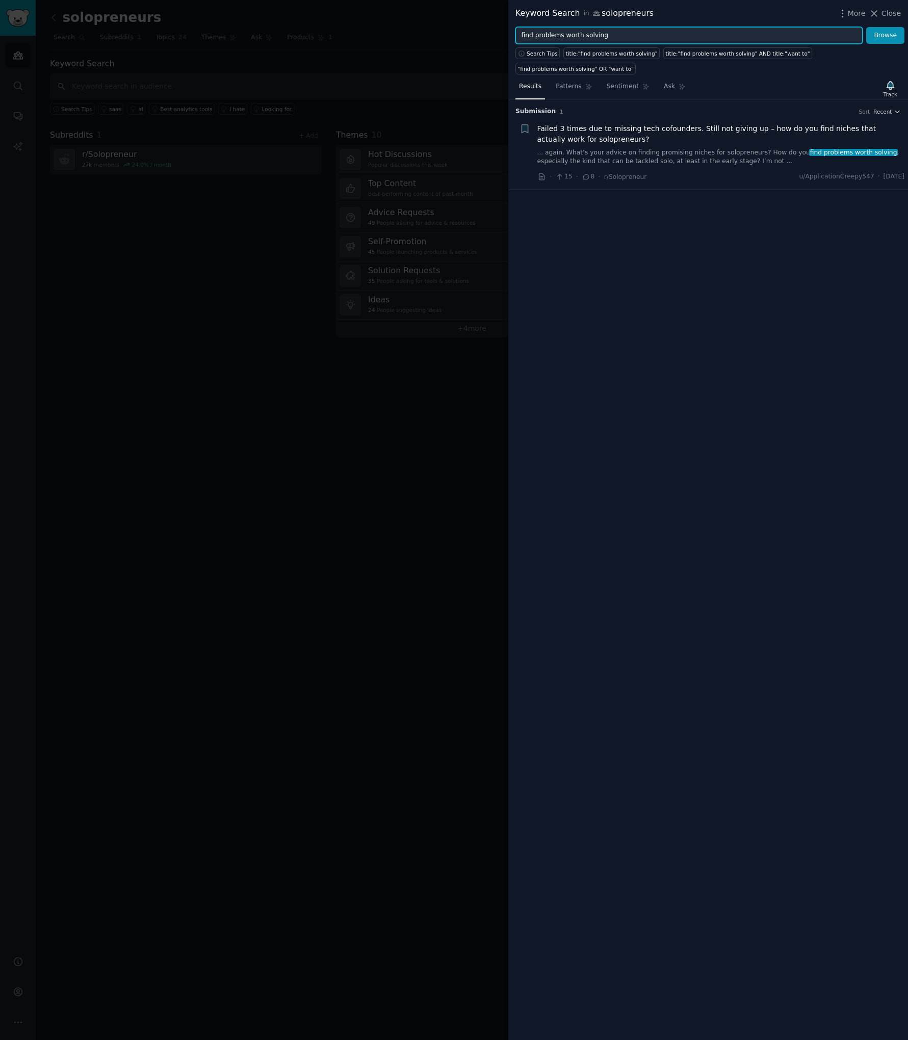
click at [630, 39] on input "find problems worth solving" at bounding box center [689, 35] width 347 height 17
drag, startPoint x: 621, startPoint y: 35, endPoint x: 460, endPoint y: 40, distance: 160.7
click at [465, 40] on div "Keyword Search in solopreneurs More Close find problems worth solving Browse Se…" at bounding box center [454, 520] width 908 height 1040
drag, startPoint x: 628, startPoint y: 35, endPoint x: 386, endPoint y: 27, distance: 242.3
click at [386, 27] on div "Keyword Search in solopreneurs More Close find problems worth solving Browse Se…" at bounding box center [454, 520] width 908 height 1040
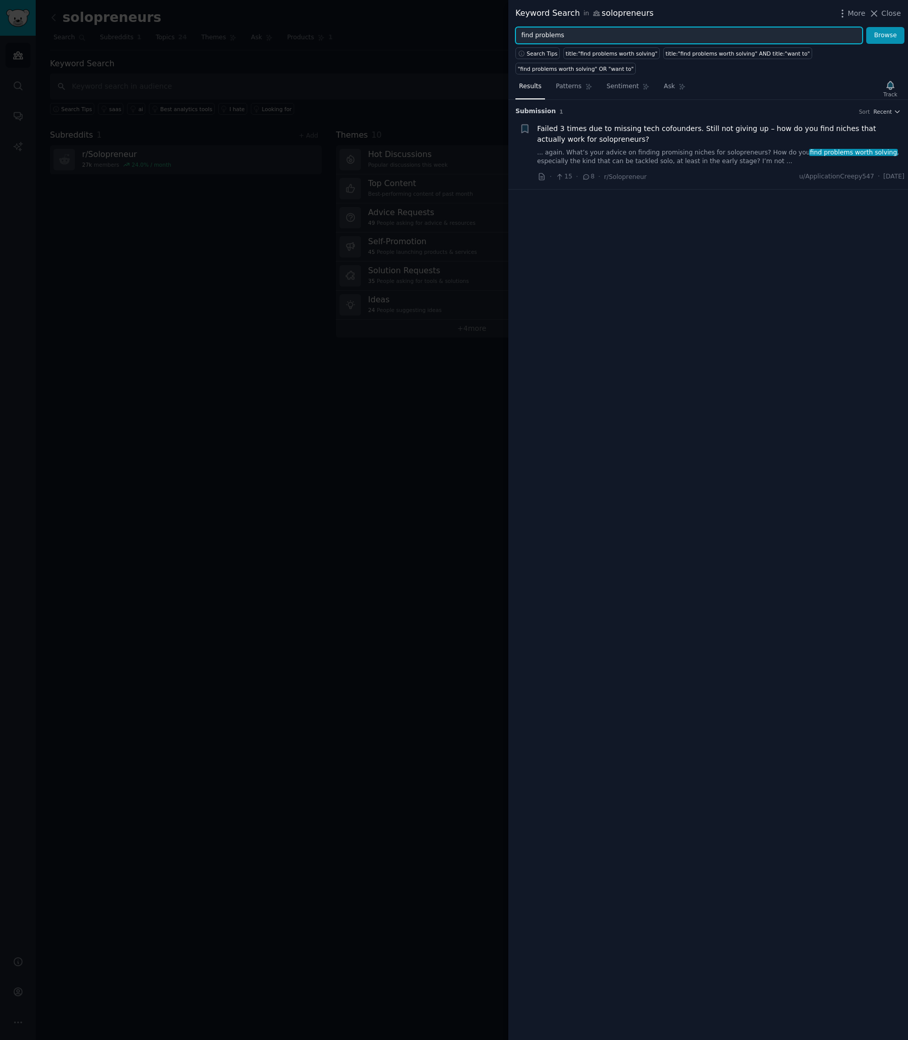
type input "find problems"
click at [866, 27] on button "Browse" at bounding box center [885, 35] width 38 height 17
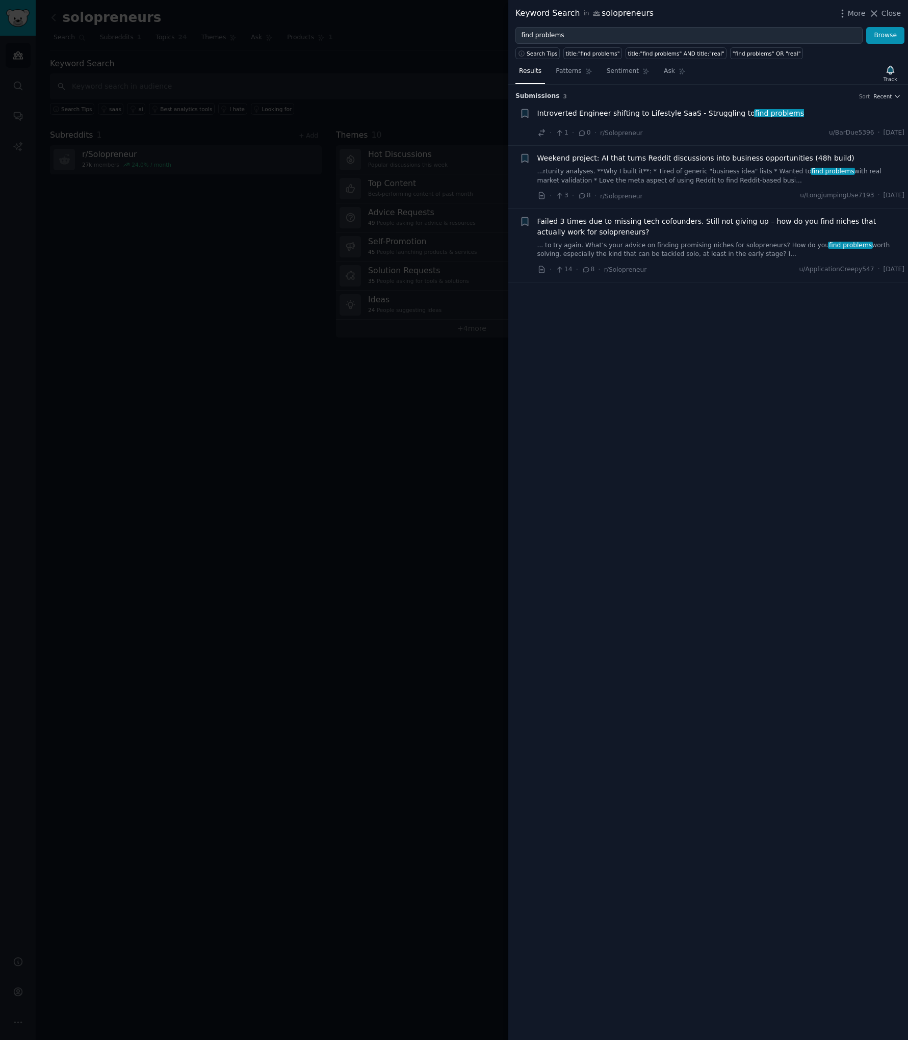
click at [647, 158] on span "Weekend project: AI that turns Reddit discussions into business opportunities (…" at bounding box center [695, 158] width 317 height 11
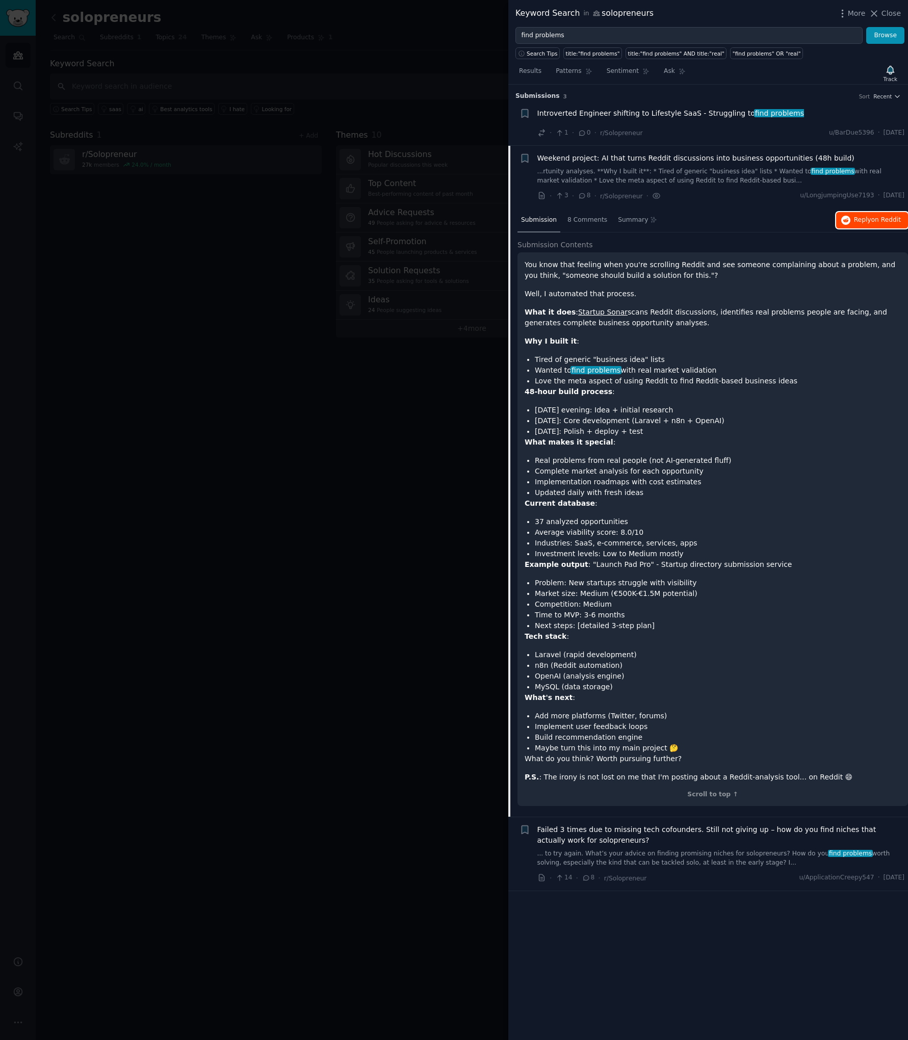
click at [862, 214] on button "Reply on Reddit" at bounding box center [872, 220] width 72 height 16
